Goal: Task Accomplishment & Management: Use online tool/utility

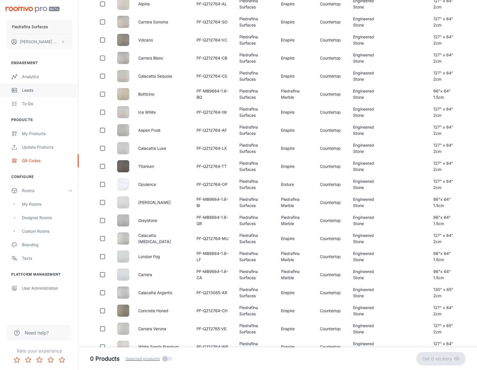
scroll to position [340, 0]
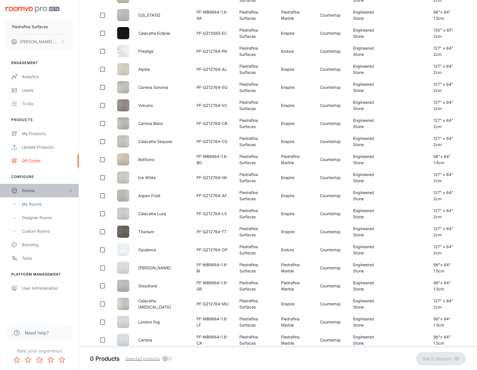
click at [38, 194] on div "Rooms" at bounding box center [39, 191] width 79 height 14
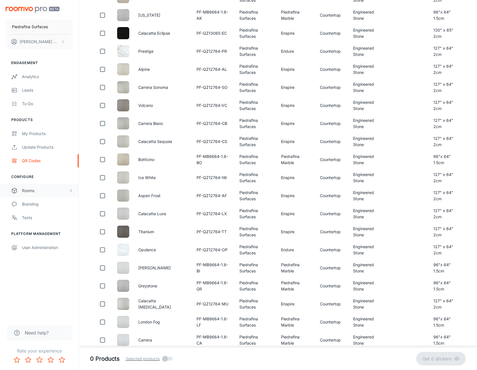
click at [38, 194] on div "Rooms" at bounding box center [39, 191] width 79 height 14
click at [38, 205] on div "My Rooms" at bounding box center [47, 204] width 51 height 6
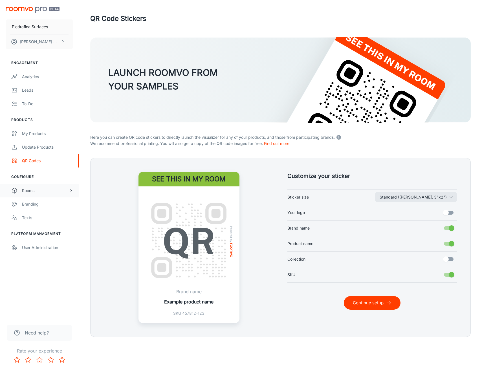
click at [41, 190] on div "Rooms" at bounding box center [45, 190] width 46 height 6
click at [38, 207] on div "My Rooms" at bounding box center [47, 204] width 51 height 6
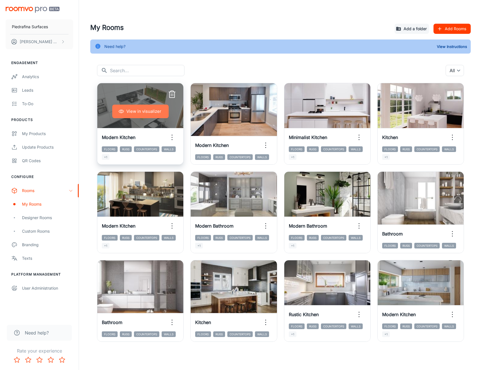
click at [147, 110] on button "View in visualizer" at bounding box center [140, 112] width 56 height 14
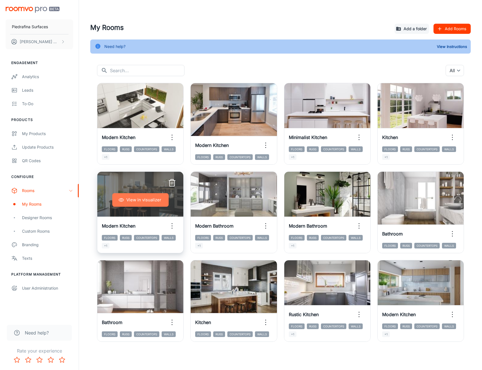
click at [138, 201] on button "View in visualizer" at bounding box center [140, 200] width 56 height 14
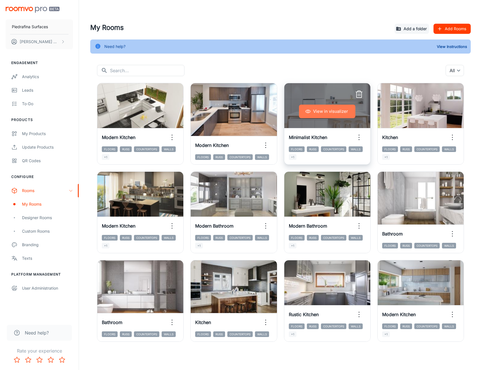
click at [321, 112] on button "View in visualizer" at bounding box center [327, 112] width 56 height 14
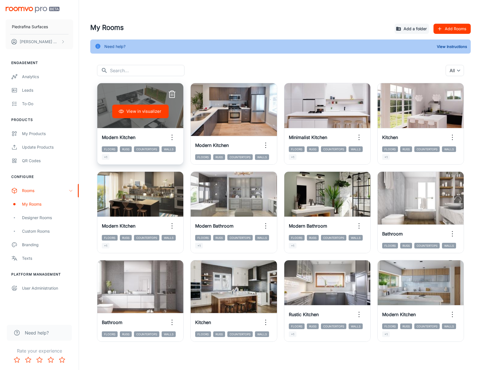
click at [139, 111] on button "View in visualizer" at bounding box center [140, 112] width 56 height 14
